Goal: Task Accomplishment & Management: Manage account settings

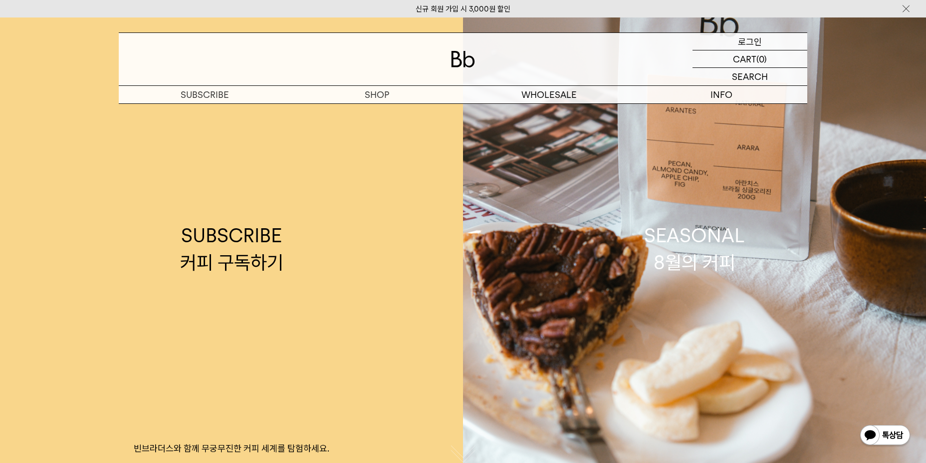
click at [730, 38] on div "LOGIN 로그인" at bounding box center [750, 41] width 115 height 17
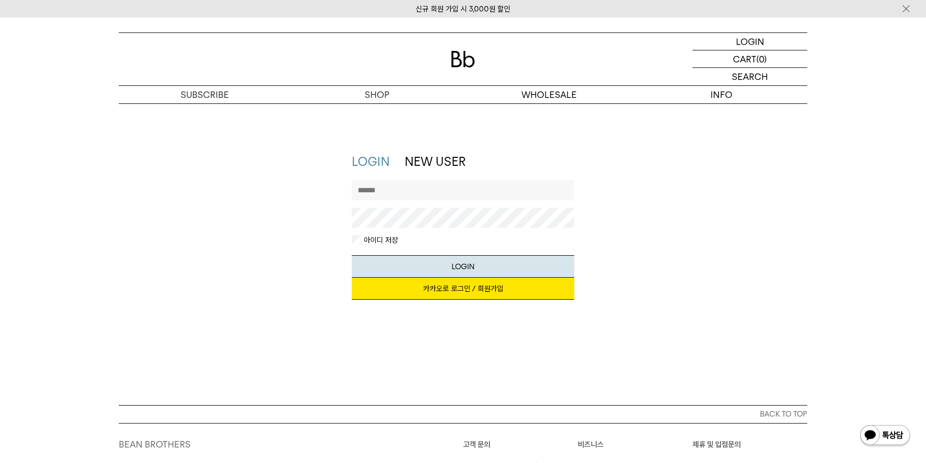
click at [482, 191] on input "text" at bounding box center [463, 190] width 223 height 20
type input "**********"
click at [487, 290] on link "카카오로 로그인 / 회원가입" at bounding box center [463, 289] width 223 height 22
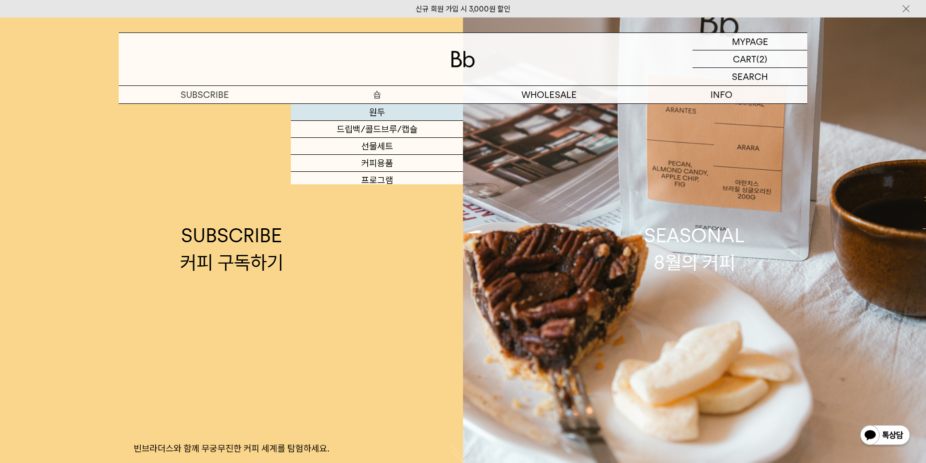
click at [379, 116] on link "원두" at bounding box center [377, 112] width 172 height 17
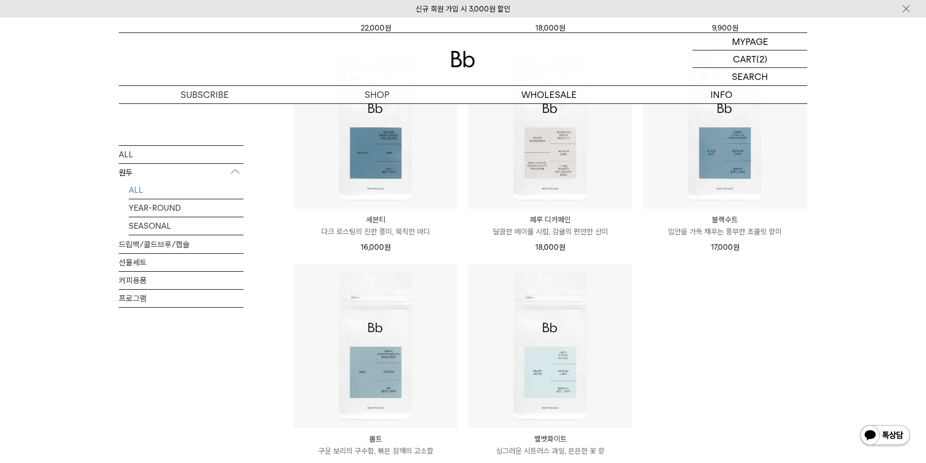
scroll to position [649, 0]
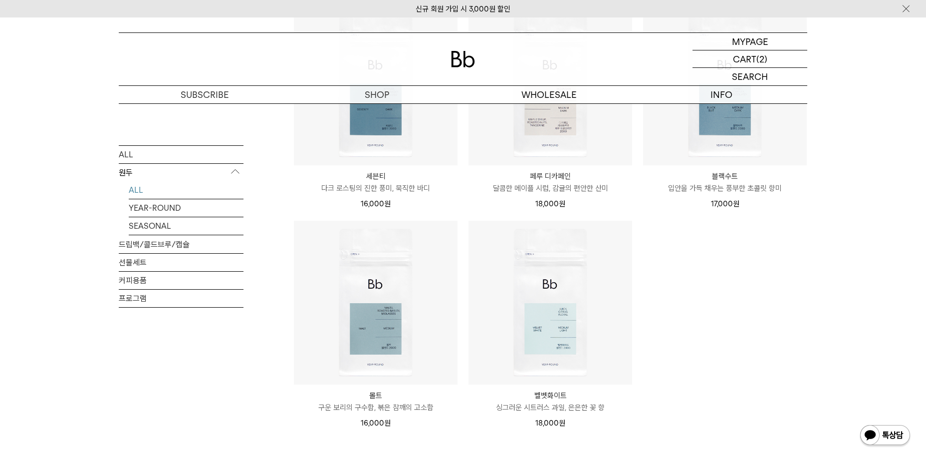
click at [538, 411] on p "싱그러운 시트러스 과일, 은은한 꽃 향" at bounding box center [551, 407] width 164 height 12
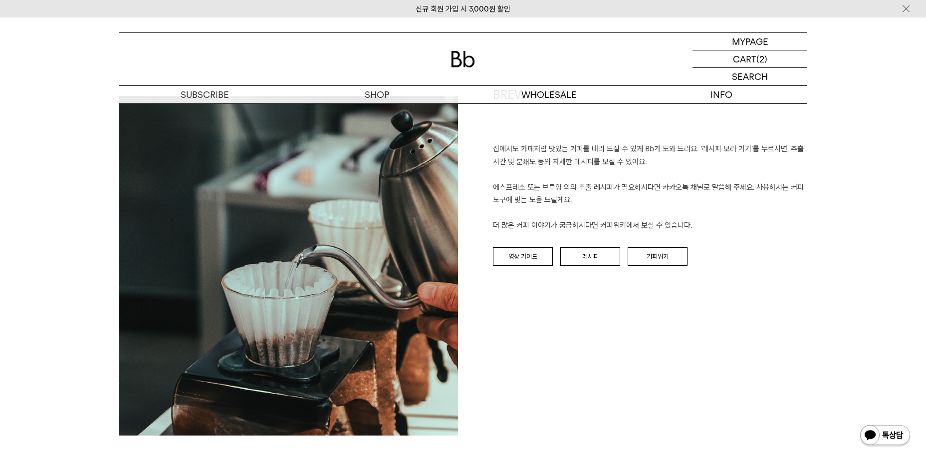
scroll to position [1198, 0]
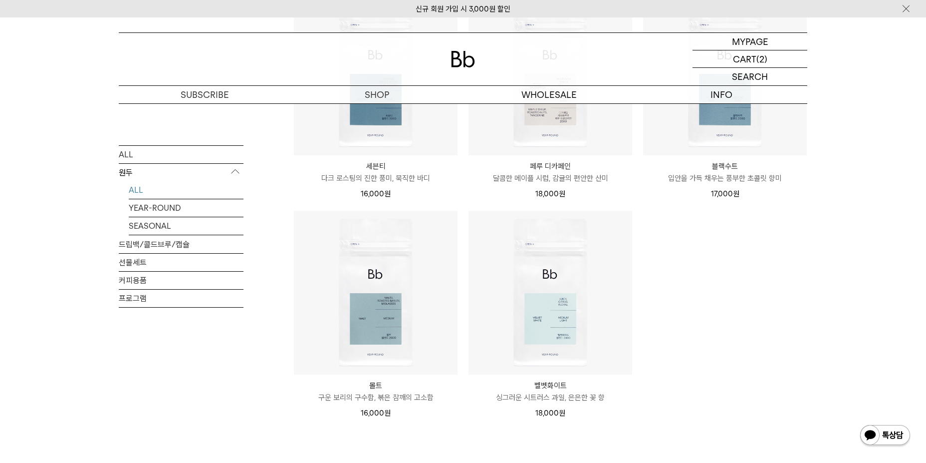
scroll to position [699, 0]
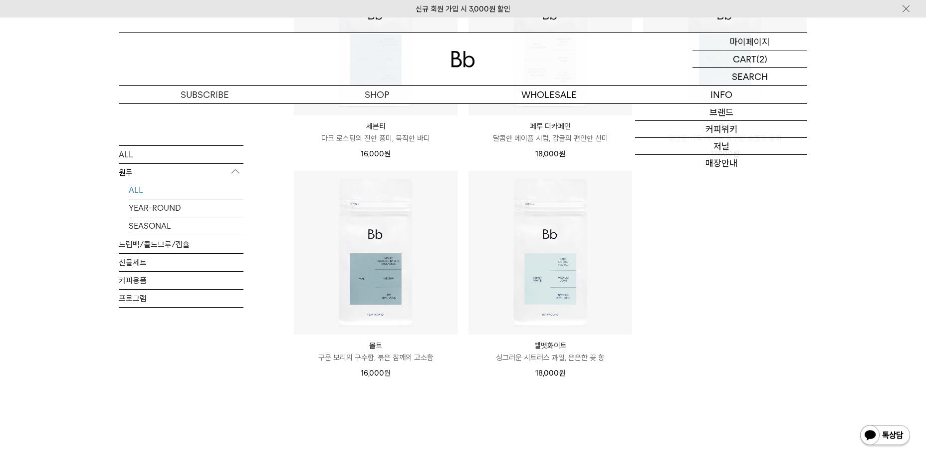
click at [788, 40] on div "MYPAGE 마이페이지" at bounding box center [750, 41] width 115 height 17
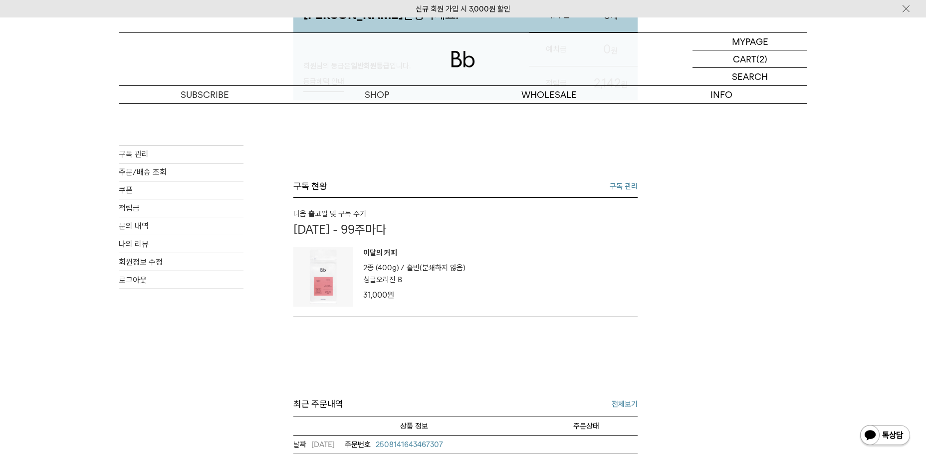
scroll to position [150, 0]
click at [615, 183] on link "구독 관리" at bounding box center [624, 187] width 28 height 12
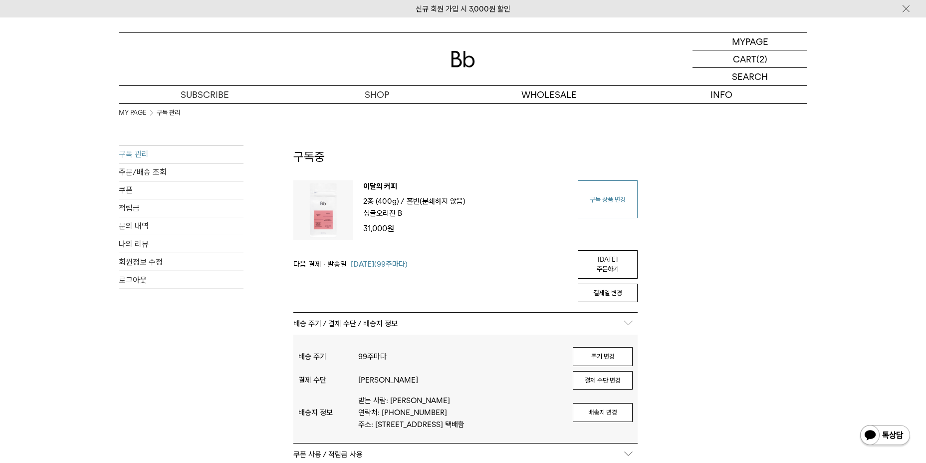
click at [621, 188] on link "구독 상품 변경" at bounding box center [608, 199] width 60 height 38
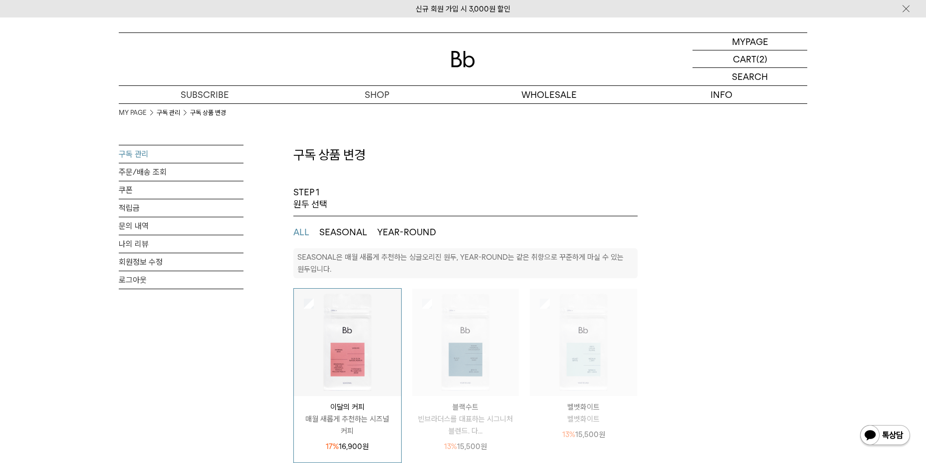
select select "**"
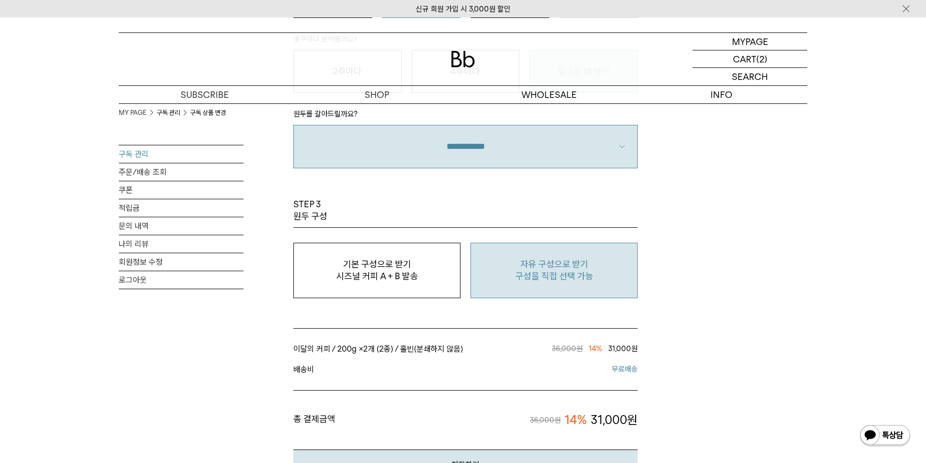
scroll to position [849, 0]
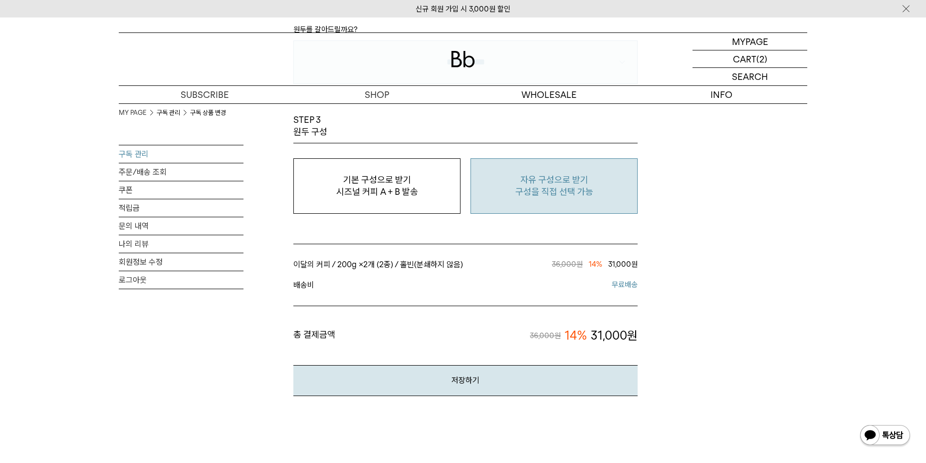
click at [536, 175] on p "자유 구성으로 받기" at bounding box center [554, 180] width 156 height 12
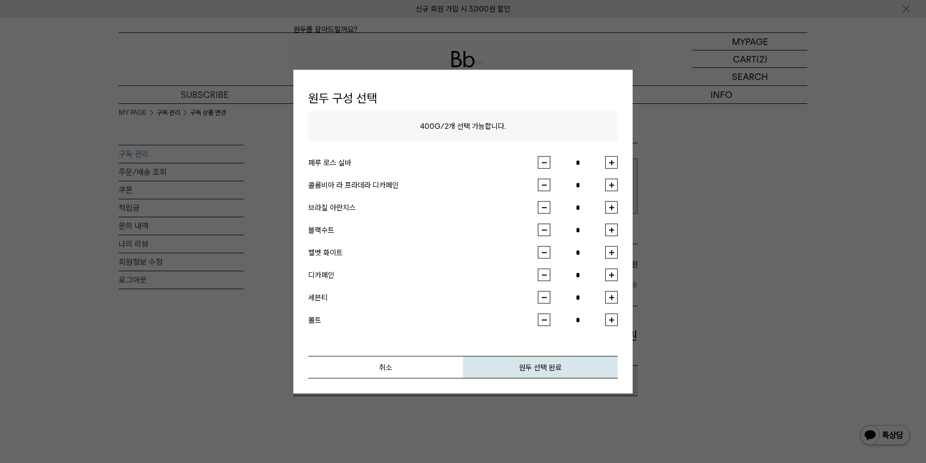
click at [610, 184] on button "button" at bounding box center [611, 185] width 12 height 12
type input "*"
click at [613, 254] on button "button" at bounding box center [611, 252] width 12 height 12
type input "*"
click at [584, 361] on button "원두 선택 완료" at bounding box center [540, 367] width 155 height 22
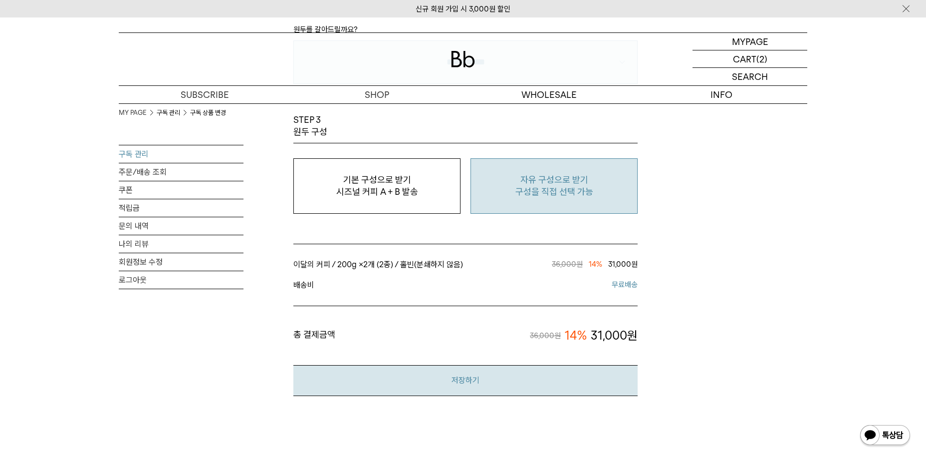
click at [567, 381] on button "저장하기" at bounding box center [465, 380] width 344 height 30
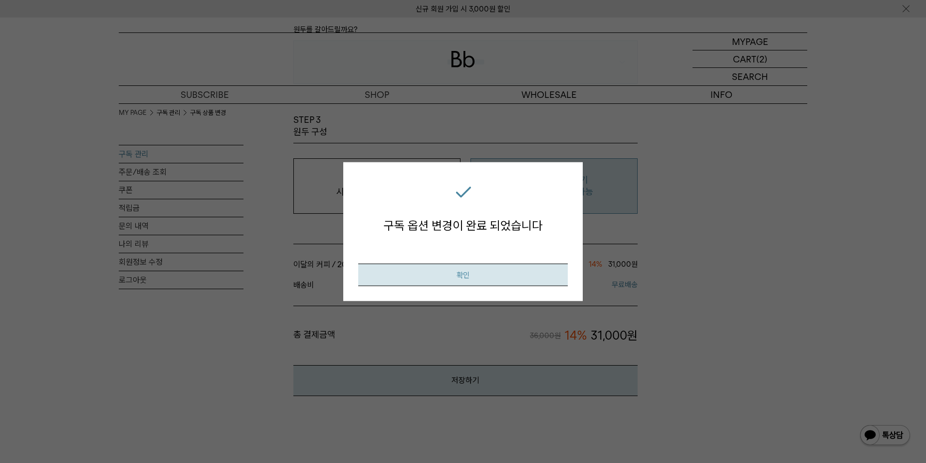
click at [505, 266] on button "확인" at bounding box center [463, 275] width 210 height 22
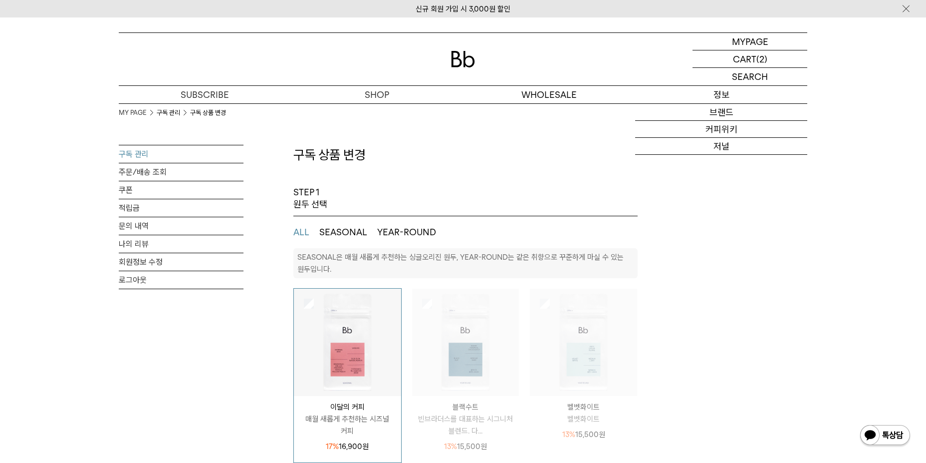
select select "**"
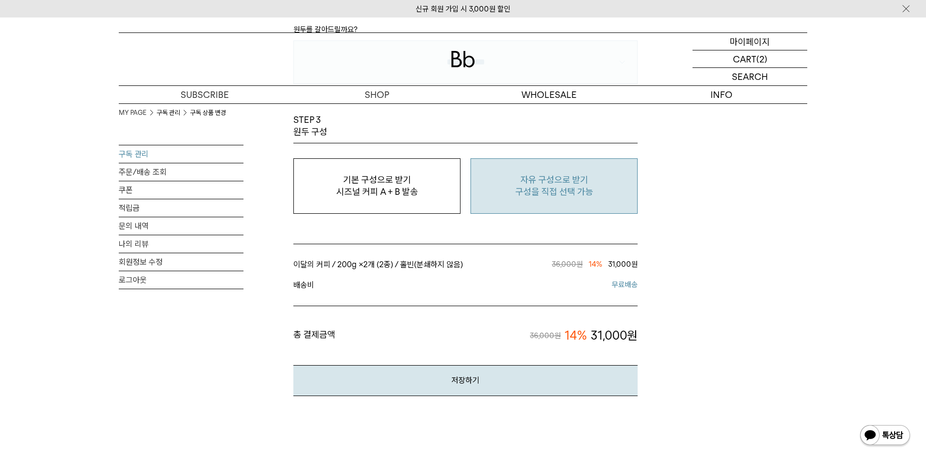
click at [767, 44] on p "마이페이지" at bounding box center [750, 41] width 40 height 17
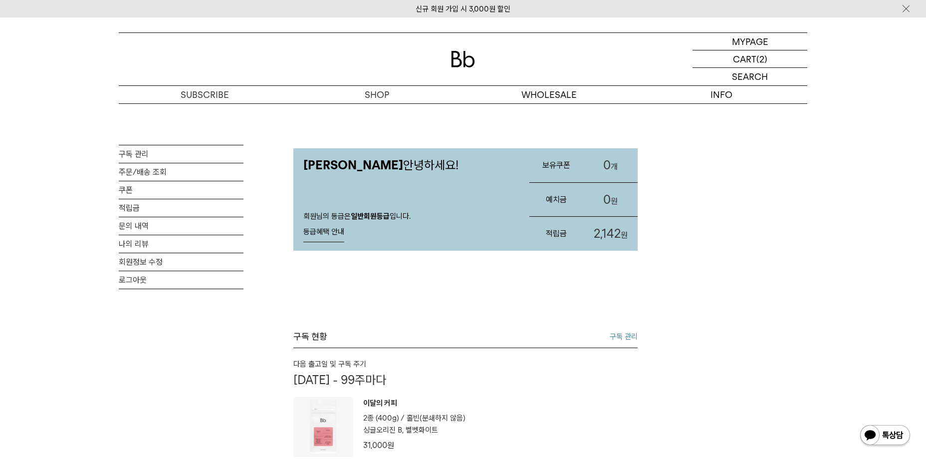
click at [622, 337] on link "구독 관리" at bounding box center [624, 336] width 28 height 12
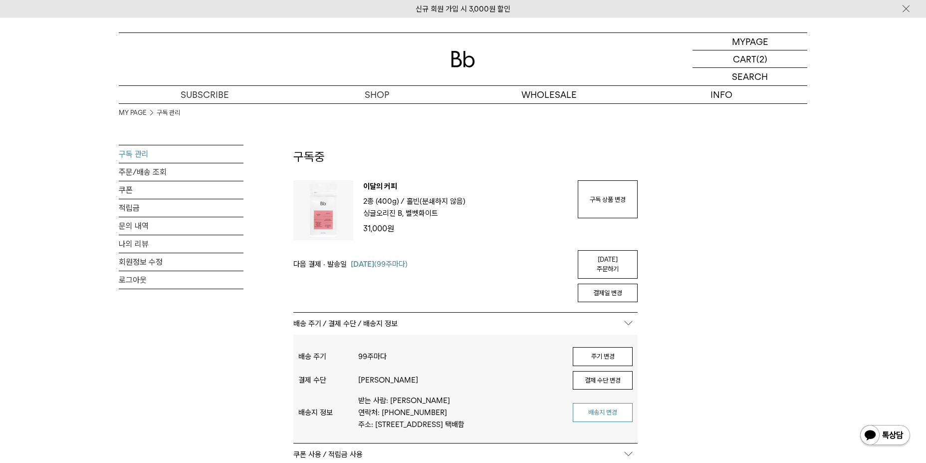
click at [619, 405] on button "배송지 변경" at bounding box center [603, 412] width 60 height 19
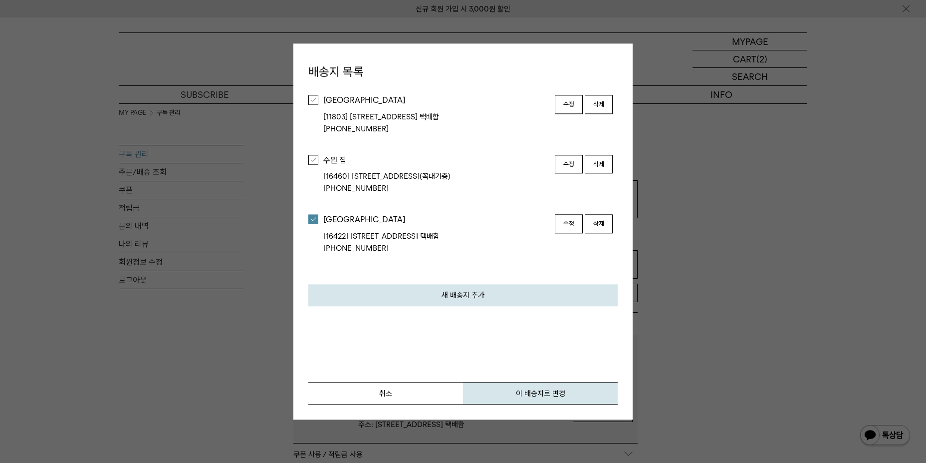
click at [316, 160] on div at bounding box center [313, 160] width 10 height 10
click at [502, 390] on button "이 배송지로 변경" at bounding box center [540, 393] width 155 height 22
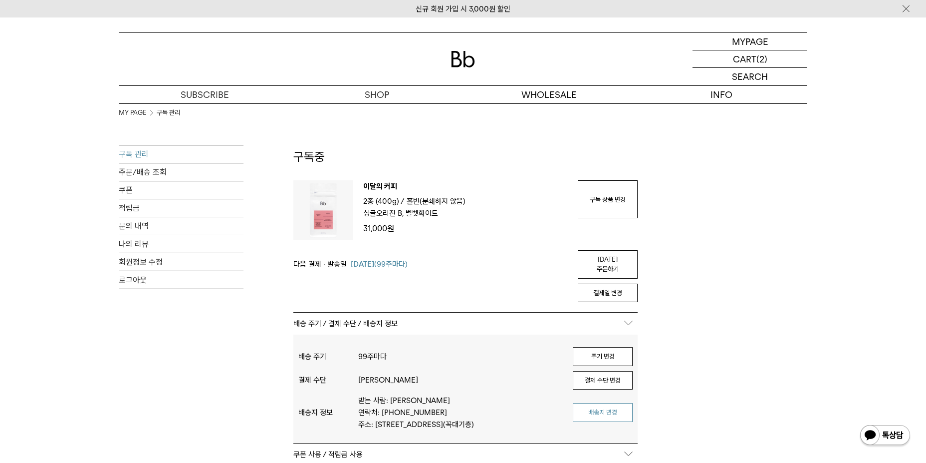
click at [609, 404] on button "배송지 변경" at bounding box center [603, 412] width 60 height 19
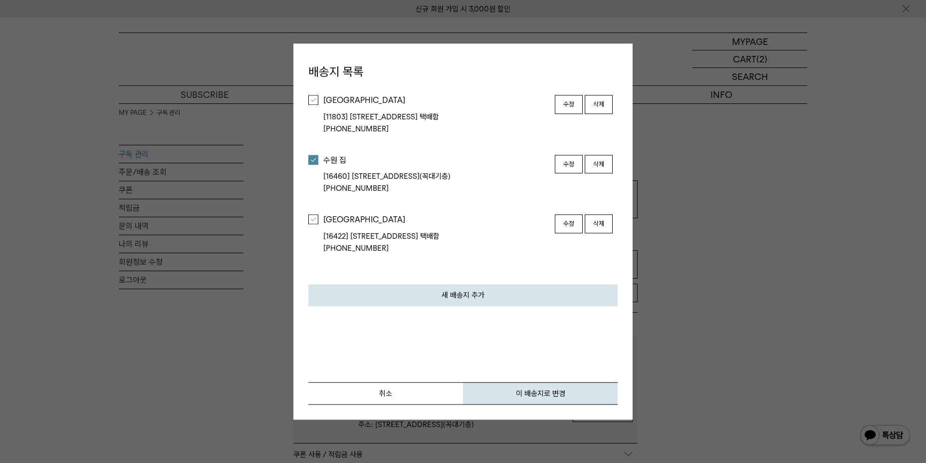
click at [314, 218] on div at bounding box center [313, 220] width 10 height 10
click at [498, 398] on button "이 배송지로 변경" at bounding box center [540, 393] width 155 height 22
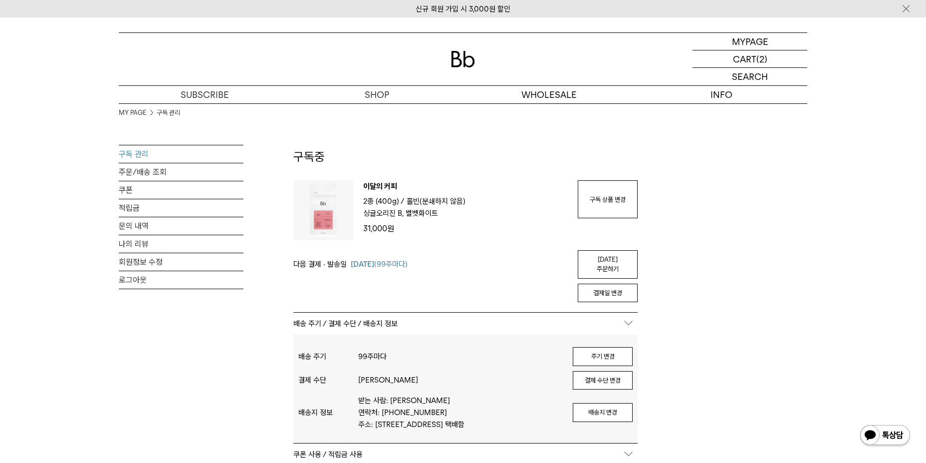
drag, startPoint x: 612, startPoint y: 260, endPoint x: 529, endPoint y: 46, distance: 229.5
click at [612, 260] on link "[DATE] 주문하기" at bounding box center [608, 264] width 60 height 28
